Goal: Information Seeking & Learning: Learn about a topic

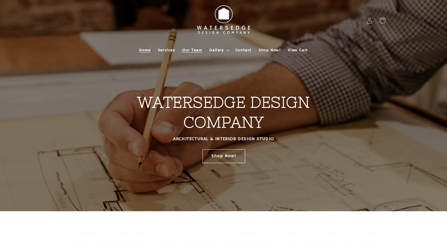
click at [198, 49] on span "Our Team" at bounding box center [192, 50] width 20 height 5
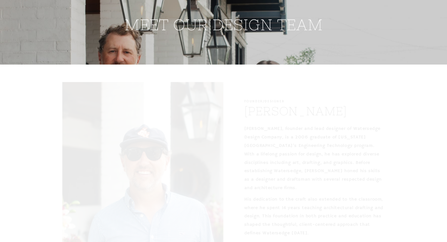
scroll to position [264, 0]
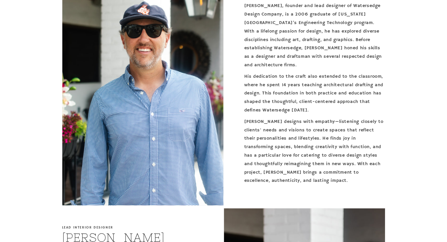
click at [168, 95] on img at bounding box center [142, 82] width 161 height 246
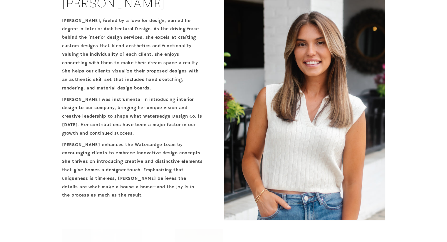
scroll to position [499, 0]
click at [312, 101] on img at bounding box center [304, 97] width 161 height 246
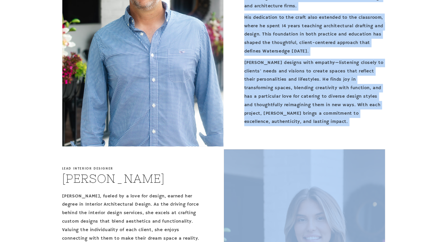
scroll to position [345, 0]
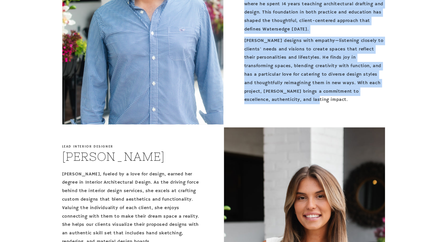
drag, startPoint x: 245, startPoint y: 65, endPoint x: 373, endPoint y: 116, distance: 138.4
click at [373, 116] on div "Founder/Designer Brandon Jones Brandon, founder and lead designer of Watersedge…" at bounding box center [305, 1] width 162 height 247
copy div "Brandon, founder and lead designer of Watersedge Design Company, is a 2006 grad…"
click at [307, 115] on div "Founder/Designer Brandon Jones Brandon, founder and lead designer of Watersedge…" at bounding box center [305, 1] width 162 height 247
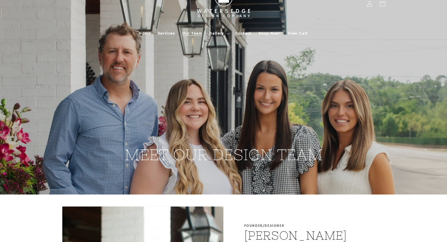
scroll to position [0, 0]
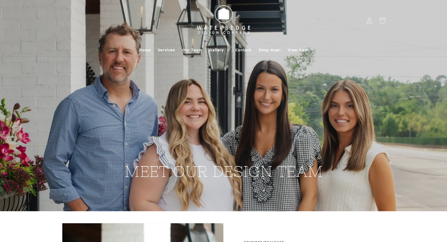
click at [433, 110] on div "MEET OUR DESIGN TEAM" at bounding box center [223, 105] width 447 height 211
drag, startPoint x: 433, startPoint y: 110, endPoint x: 27, endPoint y: 132, distance: 406.2
click at [27, 132] on div "MEET OUR DESIGN TEAM" at bounding box center [223, 105] width 447 height 211
drag, startPoint x: 27, startPoint y: 132, endPoint x: 52, endPoint y: 178, distance: 52.4
click at [52, 178] on div "MEET OUR DESIGN TEAM" at bounding box center [223, 105] width 352 height 211
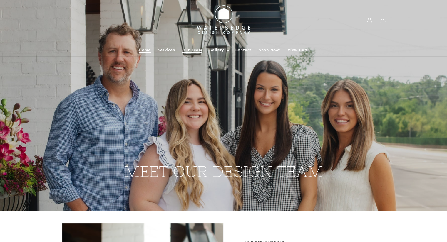
click at [144, 49] on span "Home" at bounding box center [144, 50] width 11 height 5
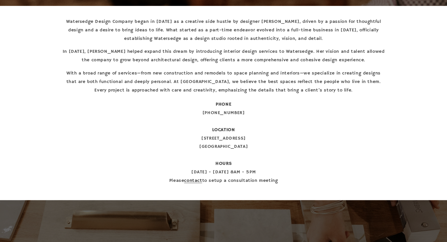
scroll to position [176, 0]
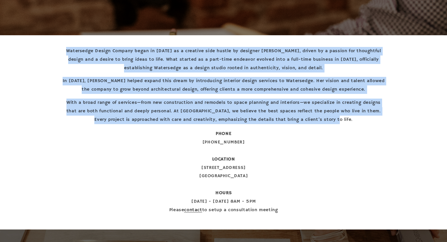
drag, startPoint x: 65, startPoint y: 49, endPoint x: 350, endPoint y: 121, distance: 293.8
click at [350, 121] on div "Watersedge Design Company began in [DATE] as a creative side hustle by designer…" at bounding box center [223, 85] width 323 height 77
copy div "Watersedge Design Company began in [DATE] as a creative side hustle by designer…"
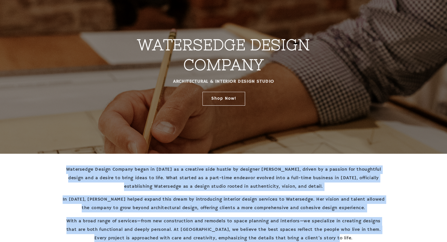
scroll to position [29, 0]
